Goal: Information Seeking & Learning: Learn about a topic

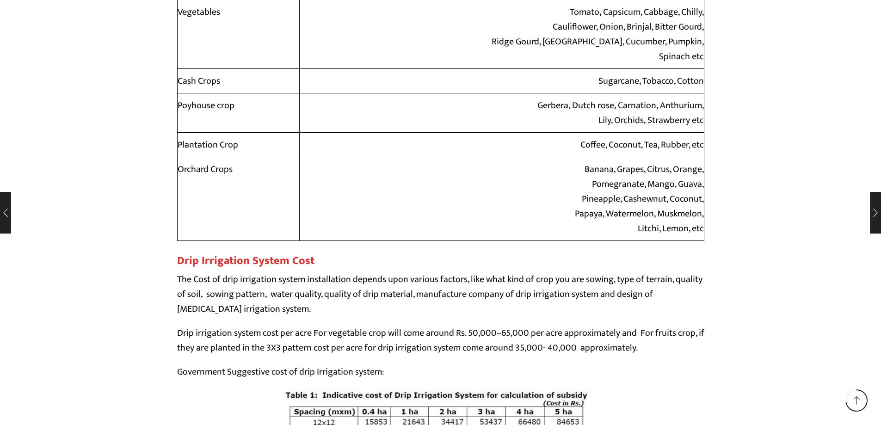
scroll to position [7353, 0]
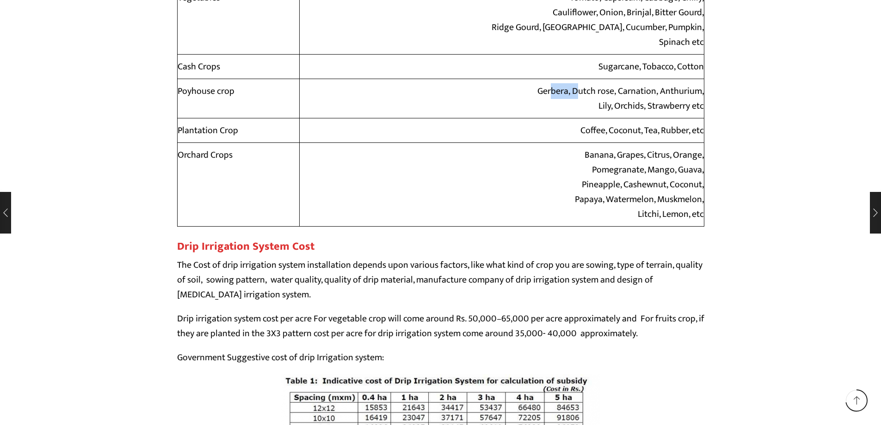
drag, startPoint x: 563, startPoint y: 91, endPoint x: 533, endPoint y: 93, distance: 30.1
click at [533, 93] on td "Gerbera, Dutch rose, Carnation, Anthurium, Lily, Orchids, Strawberry etc" at bounding box center [501, 98] width 405 height 39
copy td "Gerbera"
drag, startPoint x: 613, startPoint y: 91, endPoint x: 574, endPoint y: 93, distance: 38.4
click at [574, 93] on td "Gerbera, Dutch rose, Carnation, Anthurium, Lily, Orchids, Strawberry etc" at bounding box center [501, 98] width 405 height 39
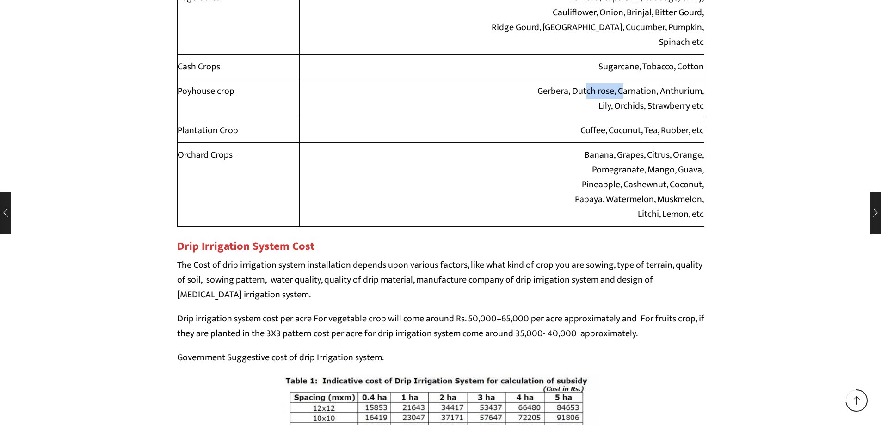
copy td "Dutch rose"
drag, startPoint x: 654, startPoint y: 89, endPoint x: 619, endPoint y: 91, distance: 35.7
click at [619, 91] on td "Gerbera, Dutch rose, Carnation, Anthurium, Lily, Orchids, Strawberry etc" at bounding box center [501, 98] width 405 height 39
copy td "Carnation"
drag, startPoint x: 701, startPoint y: 91, endPoint x: 660, endPoint y: 93, distance: 40.3
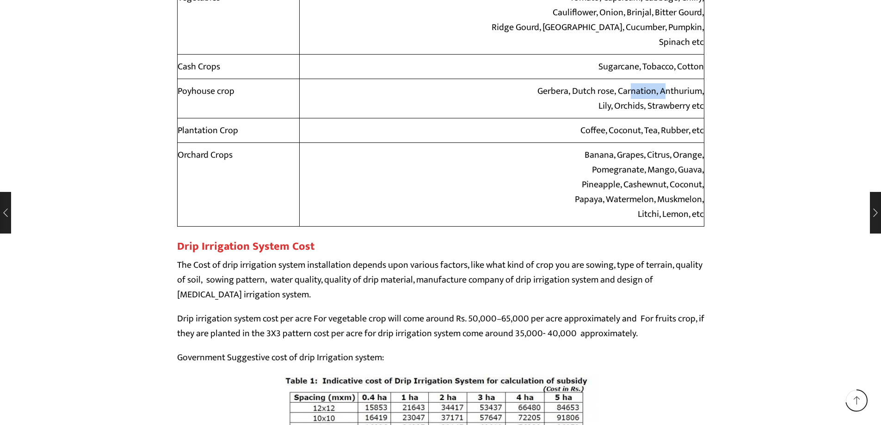
click at [660, 93] on td "Gerbera, Dutch rose, Carnation, Anthurium, Lily, Orchids, Strawberry etc" at bounding box center [501, 98] width 405 height 39
copy td "Anthurium"
drag, startPoint x: 642, startPoint y: 108, endPoint x: 615, endPoint y: 109, distance: 26.8
click at [615, 109] on td "Gerbera, Dutch rose, Carnation, Anthurium, Lily, Orchids, Strawberry etc" at bounding box center [501, 98] width 405 height 39
copy td "Orchids"
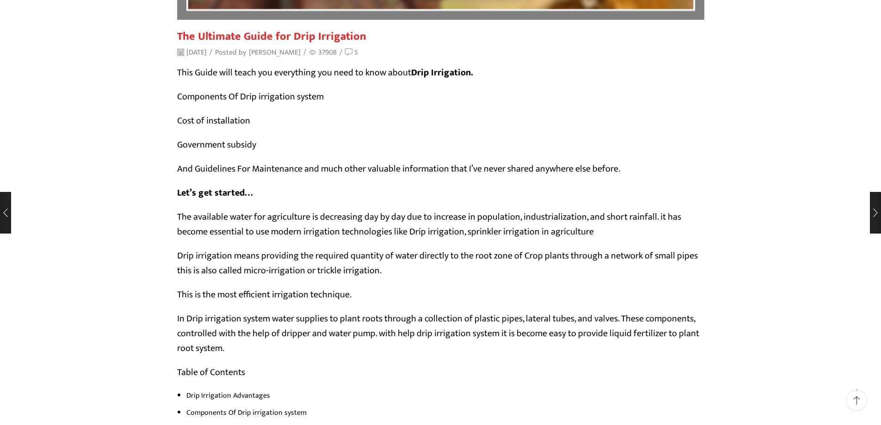
scroll to position [0, 0]
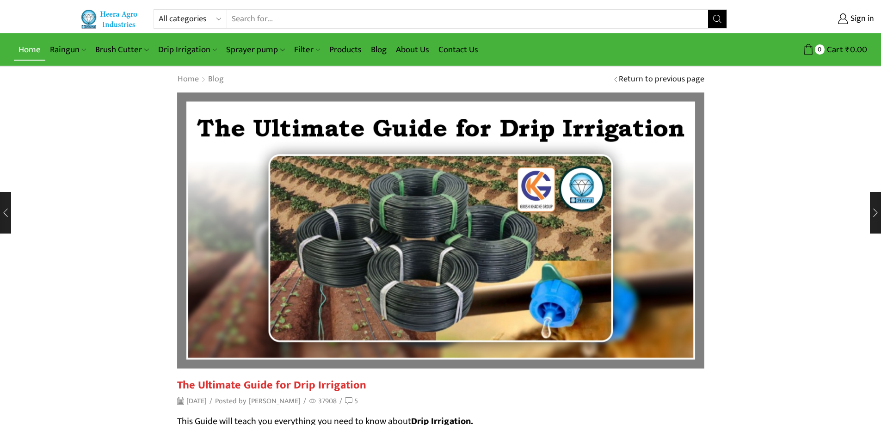
click at [33, 50] on link "Home" at bounding box center [29, 50] width 31 height 22
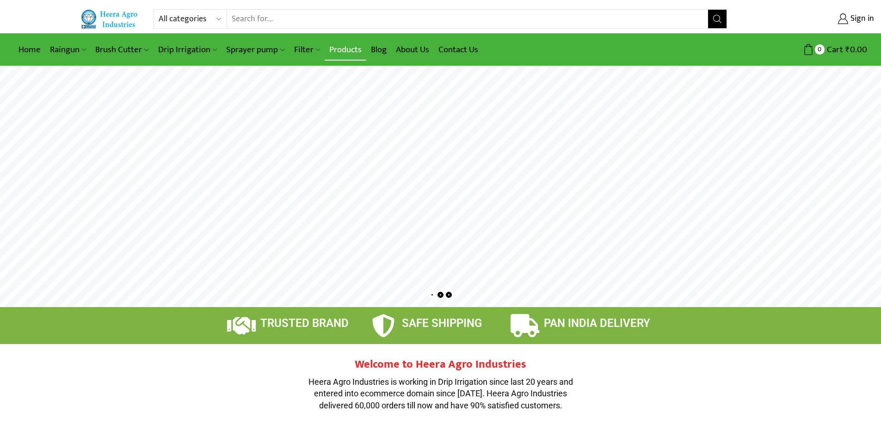
click at [349, 47] on link "Products" at bounding box center [346, 50] width 42 height 22
